Goal: Information Seeking & Learning: Learn about a topic

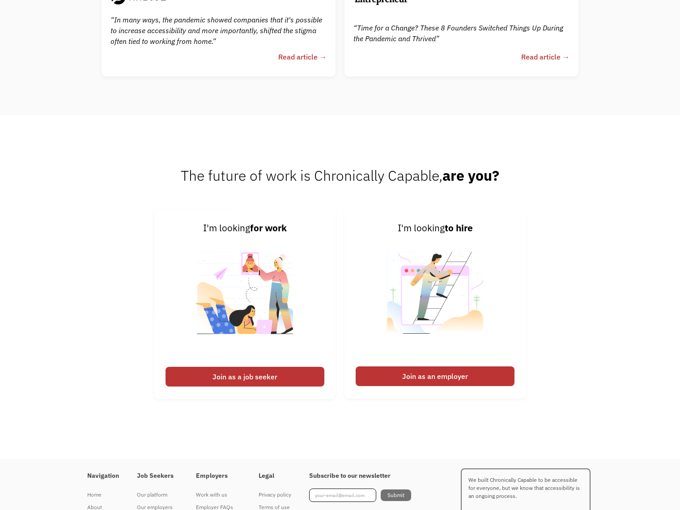
scroll to position [2345, 0]
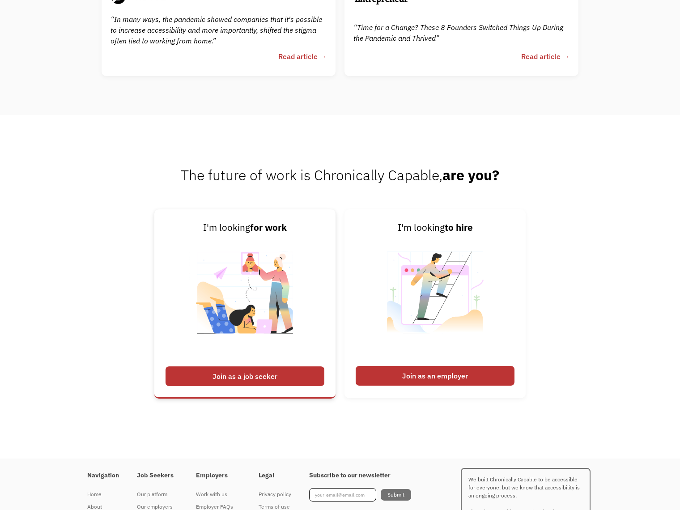
click at [265, 375] on div "Join as a job seeker" at bounding box center [245, 377] width 159 height 20
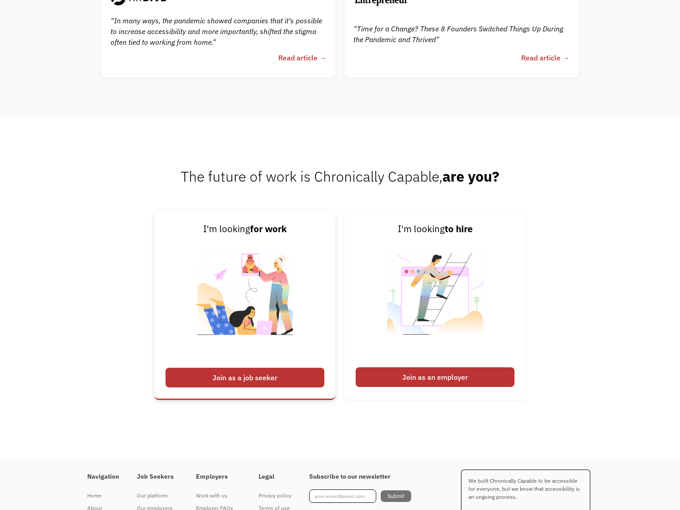
scroll to position [2341, 0]
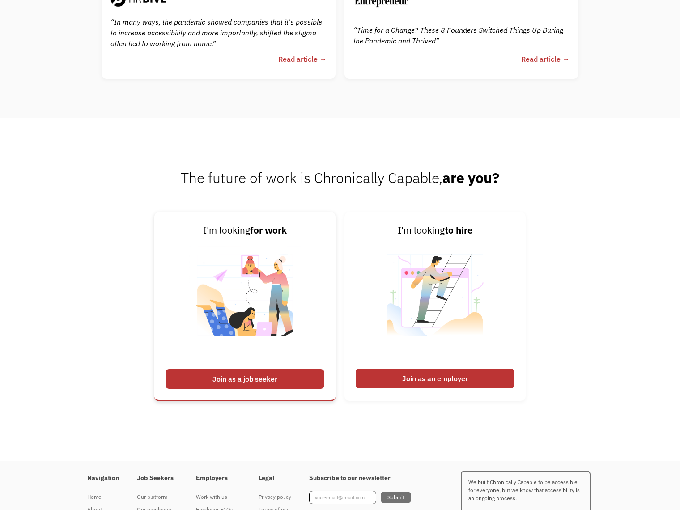
click at [251, 381] on div "Join as a job seeker" at bounding box center [245, 379] width 159 height 20
click at [245, 298] on img at bounding box center [244, 301] width 111 height 127
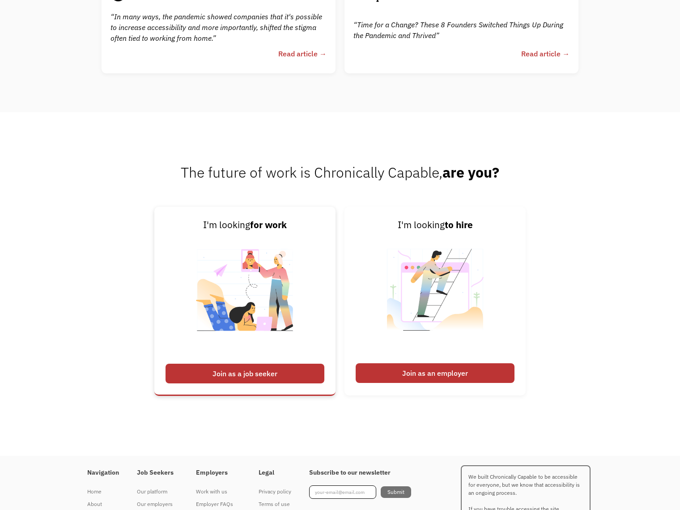
click at [233, 375] on div "Join as a job seeker" at bounding box center [245, 374] width 159 height 20
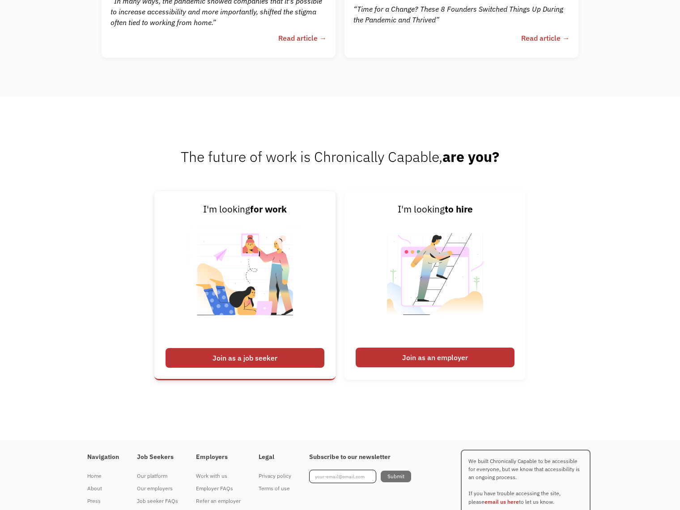
scroll to position [2363, 0]
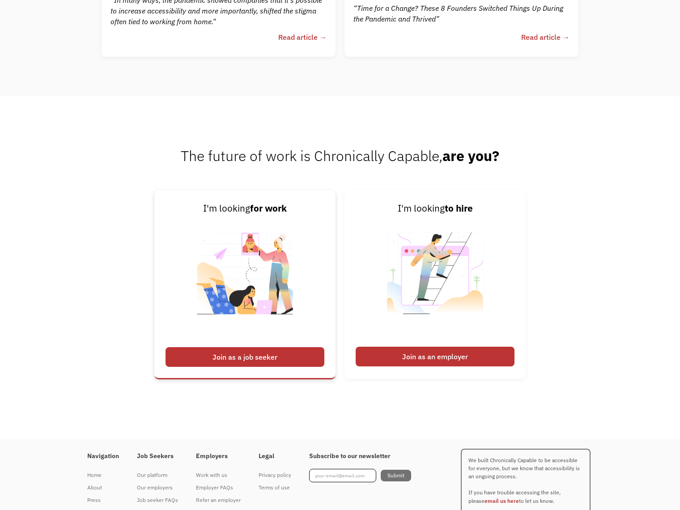
click at [230, 361] on div "Join as a job seeker" at bounding box center [245, 357] width 159 height 20
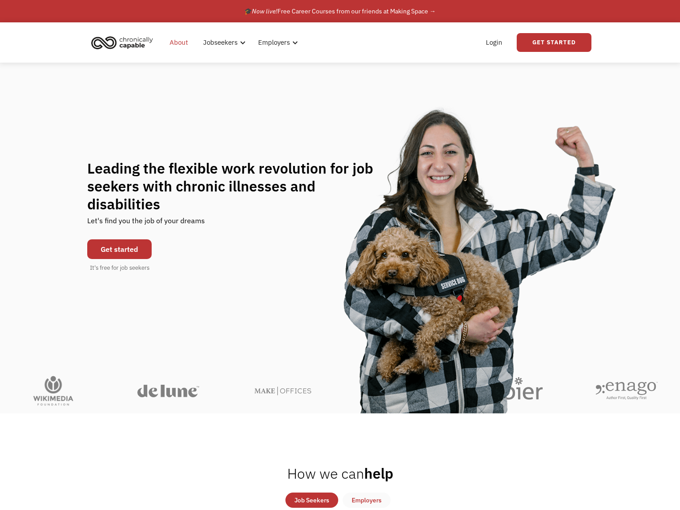
scroll to position [0, 0]
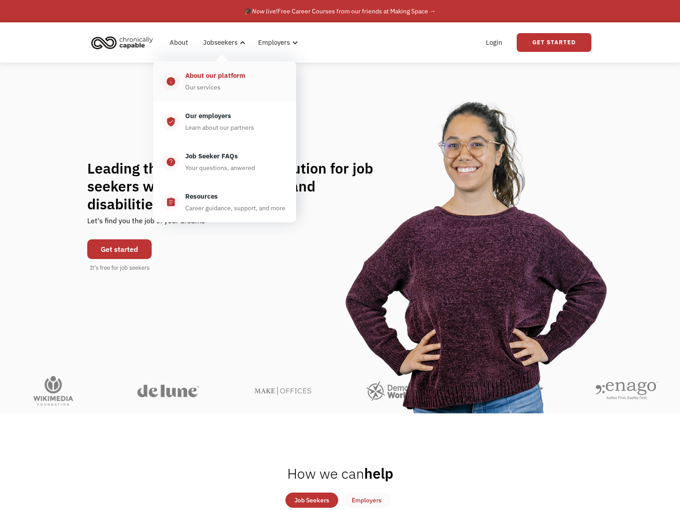
click at [209, 75] on div "About our platform" at bounding box center [215, 75] width 60 height 11
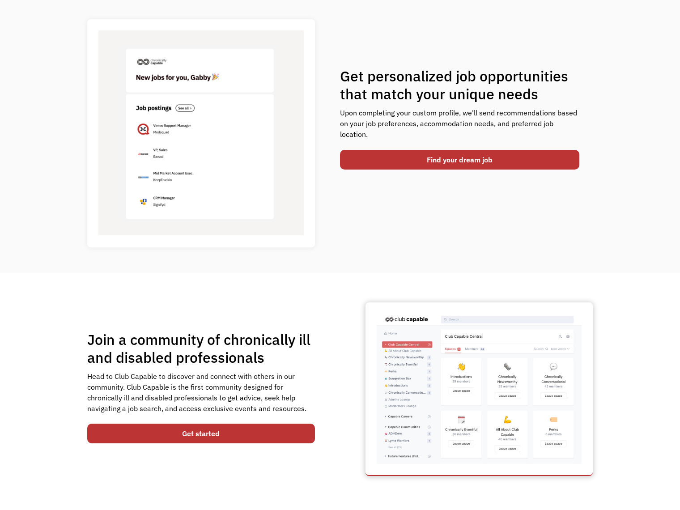
scroll to position [354, 0]
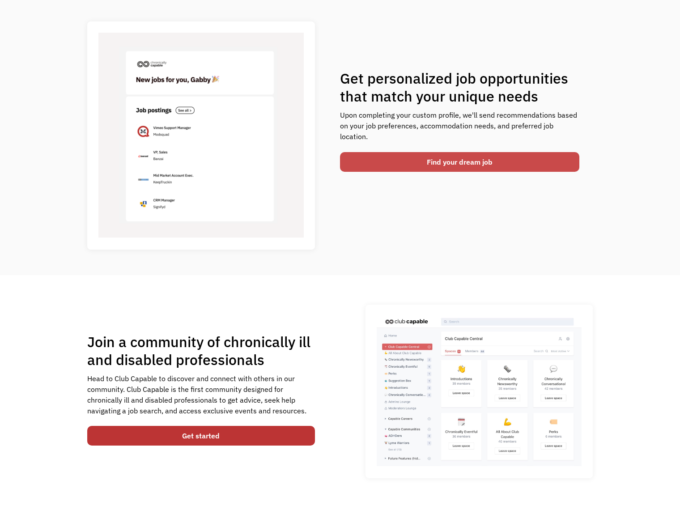
click at [464, 155] on link "Find your dream job" at bounding box center [459, 162] width 239 height 20
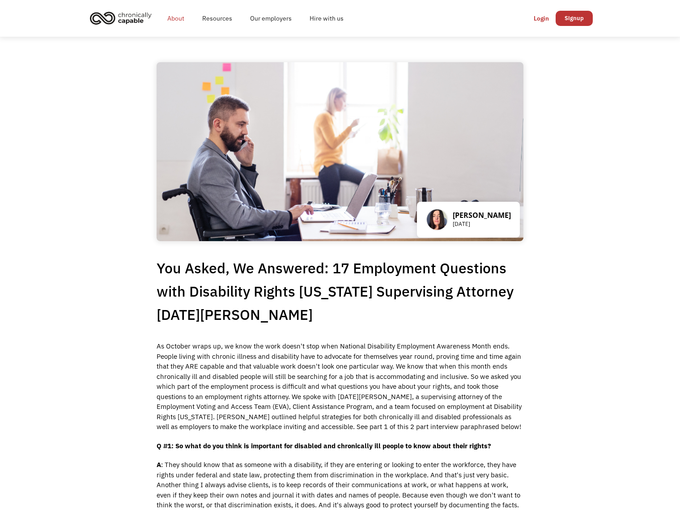
click at [179, 18] on link "About" at bounding box center [175, 18] width 35 height 29
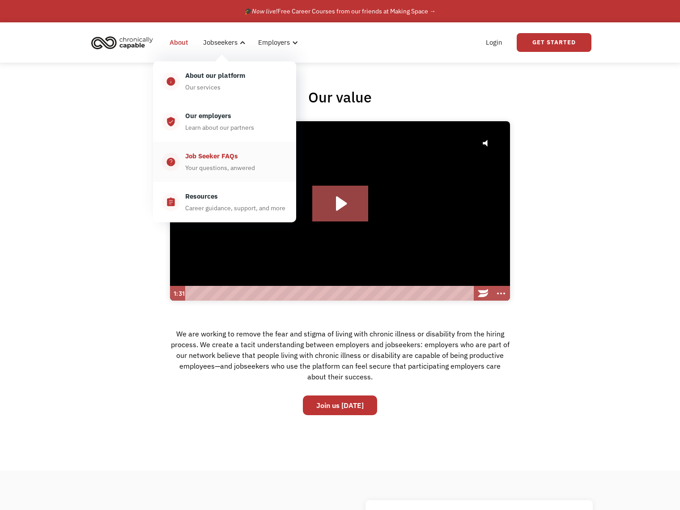
click at [213, 155] on div "Job Seeker FAQs" at bounding box center [211, 156] width 53 height 11
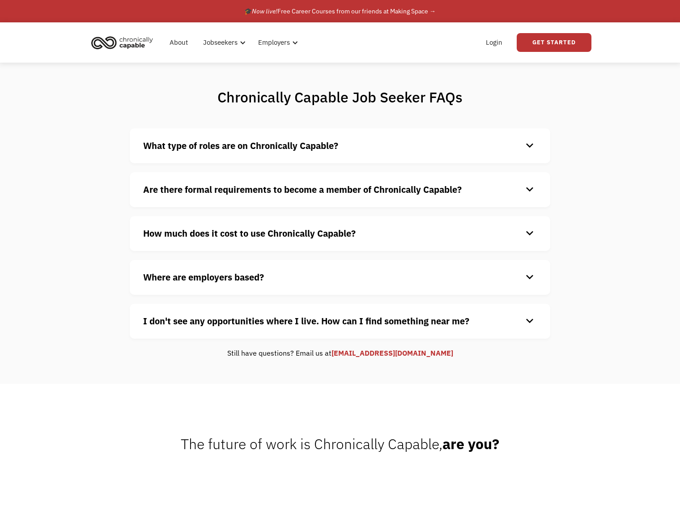
click at [528, 235] on div "keyboard_arrow_down" at bounding box center [530, 233] width 14 height 13
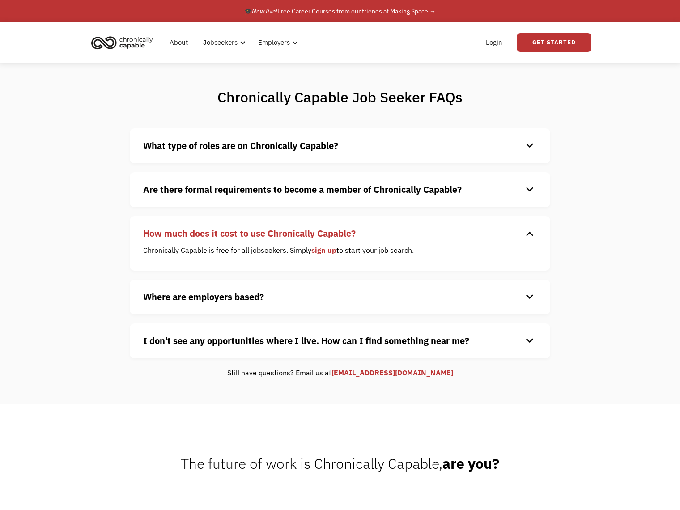
click at [524, 294] on div "keyboard_arrow_down" at bounding box center [530, 296] width 14 height 13
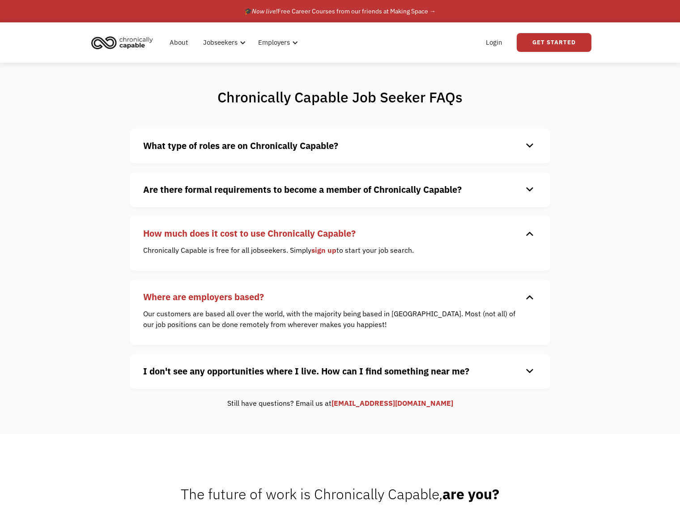
click at [529, 374] on div "keyboard_arrow_down" at bounding box center [530, 371] width 14 height 13
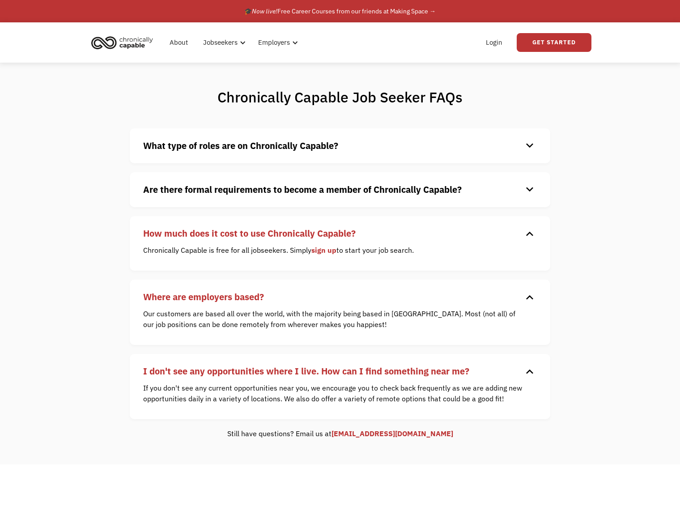
click at [267, 149] on strong "What type of roles are on Chronically Capable?" at bounding box center [240, 146] width 195 height 12
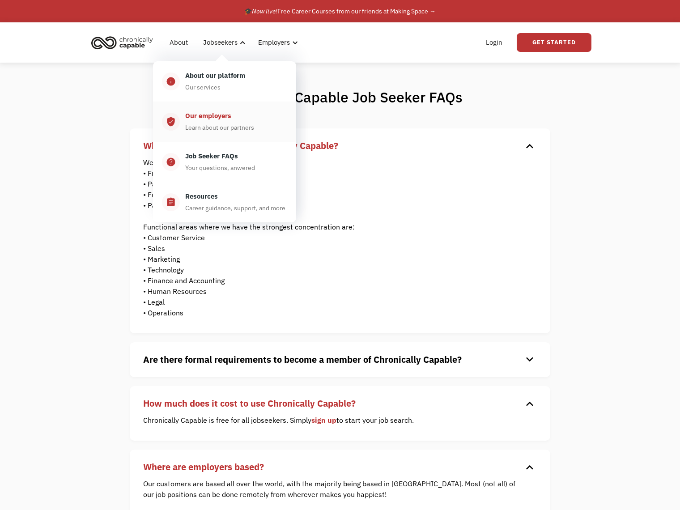
click at [203, 117] on div "Our employers" at bounding box center [208, 116] width 46 height 11
